Goal: Information Seeking & Learning: Learn about a topic

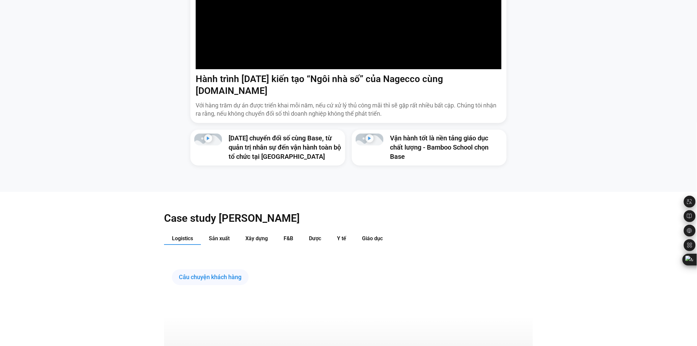
scroll to position [768, 0]
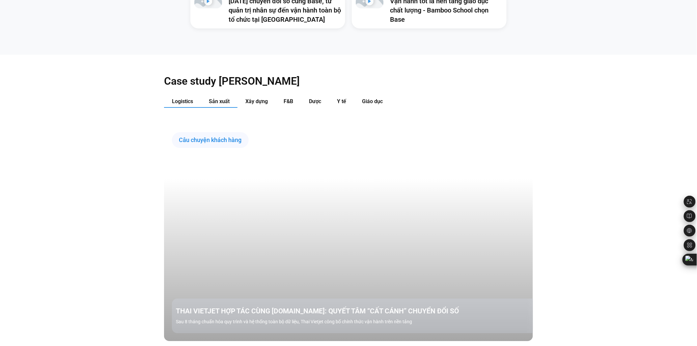
click at [221, 98] on span "Sản xuất" at bounding box center [219, 101] width 21 height 6
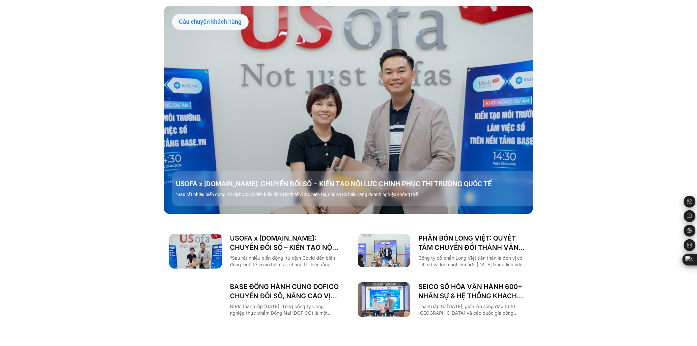
scroll to position [914, 0]
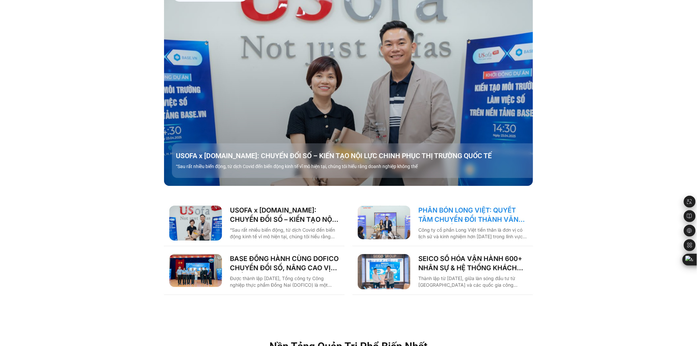
click at [460, 206] on link "PHÂN BÓN LONG VIỆT: QUYẾT TÂM CHUYỂN ĐỔI THÀNH VĂN PHÒNG SỐ, GIẢM CÁC THỦ TỤC G…" at bounding box center [472, 214] width 109 height 18
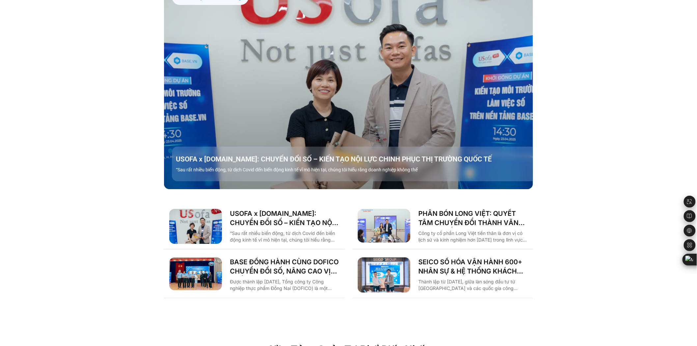
click at [80, 202] on div "Case study theo Ngành Logistics Sản xuất Xây dựng F&B Dược Y tế Giáo dục Câu ch…" at bounding box center [348, 115] width 697 height 406
click at [130, 206] on div "Case study theo Ngành Logistics Sản xuất Xây dựng F&B Dược Y tế Giáo dục Câu ch…" at bounding box center [348, 115] width 697 height 406
click at [598, 252] on div "Case study theo Ngành Logistics Sản xuất Xây dựng F&B Dược Y tế Giáo dục Câu ch…" at bounding box center [348, 115] width 697 height 406
click at [565, 283] on div "Case study theo Ngành Logistics Sản xuất Xây dựng F&B Dược Y tế Giáo dục Câu ch…" at bounding box center [348, 115] width 697 height 406
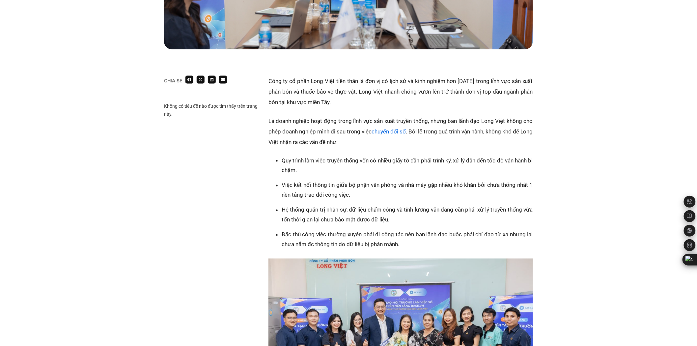
scroll to position [292, 0]
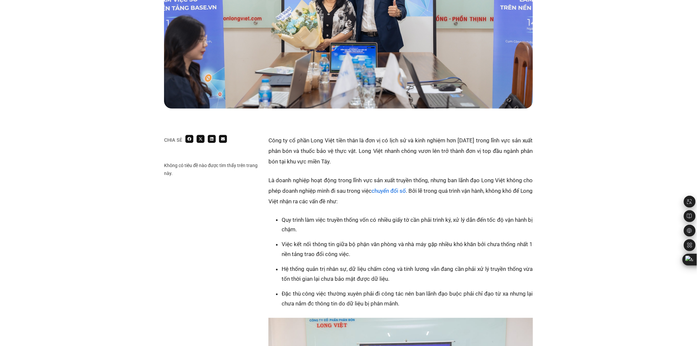
click at [336, 193] on p "Là doanh nghiệp hoạt động trong lĩnh vực sản xuất truyền thống, nhưng ban lãnh …" at bounding box center [400, 191] width 264 height 32
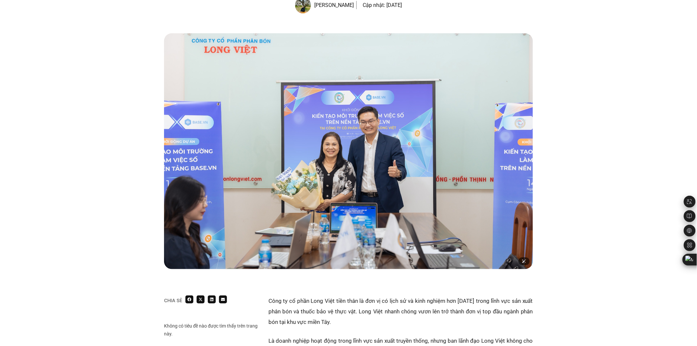
scroll to position [146, 0]
